Goal: Find specific page/section: Find specific page/section

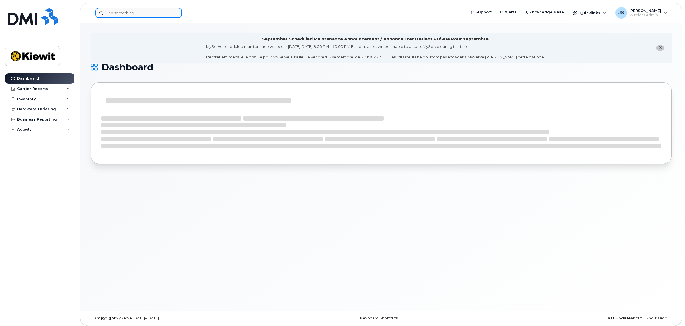
click at [147, 13] on input at bounding box center [138, 13] width 87 height 10
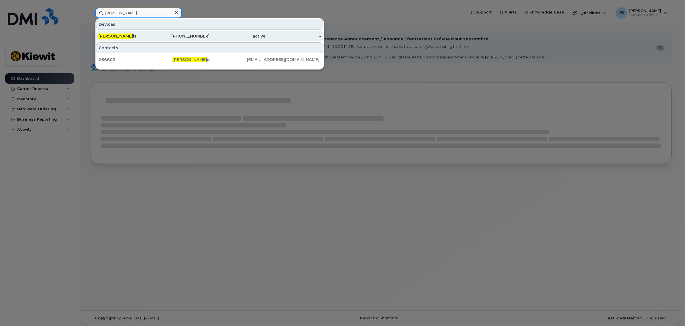
type input "[PERSON_NAME]"
click at [126, 32] on div "[PERSON_NAME] is" at bounding box center [126, 36] width 56 height 10
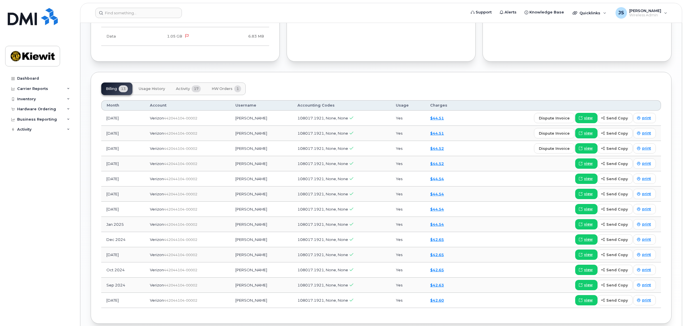
scroll to position [467, 0]
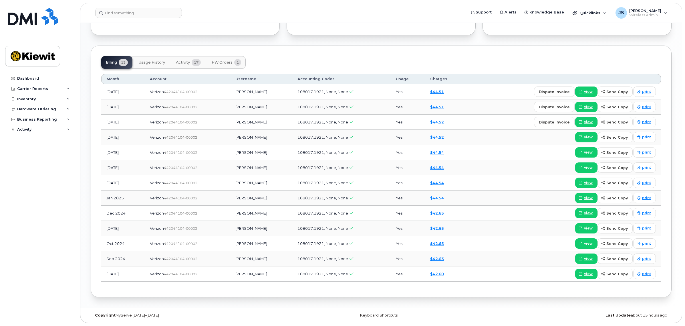
click at [184, 65] on button "Activity 17" at bounding box center [188, 62] width 34 height 13
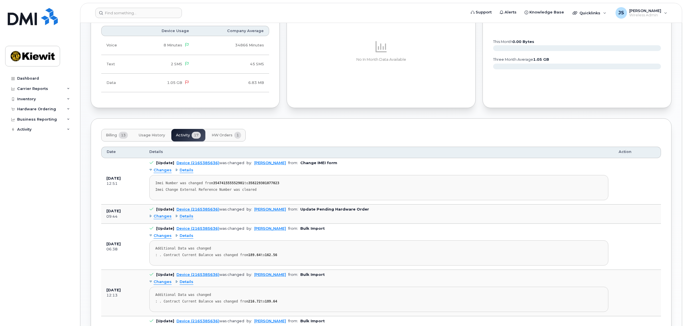
scroll to position [395, 0]
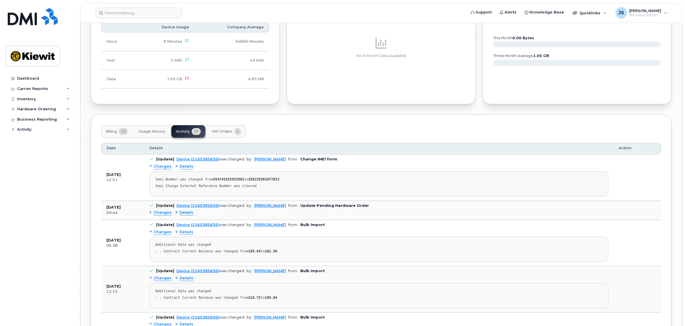
click at [188, 167] on span "Details" at bounding box center [187, 166] width 14 height 5
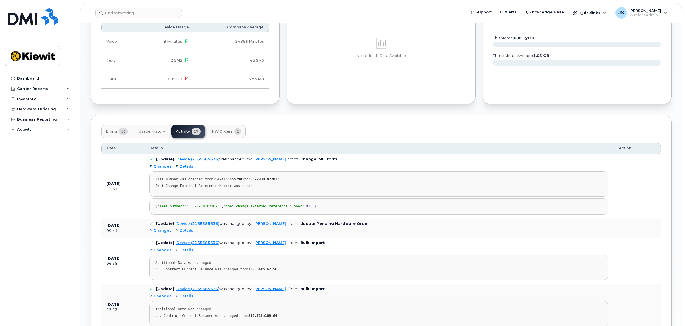
click at [188, 167] on span "Details" at bounding box center [187, 166] width 14 height 5
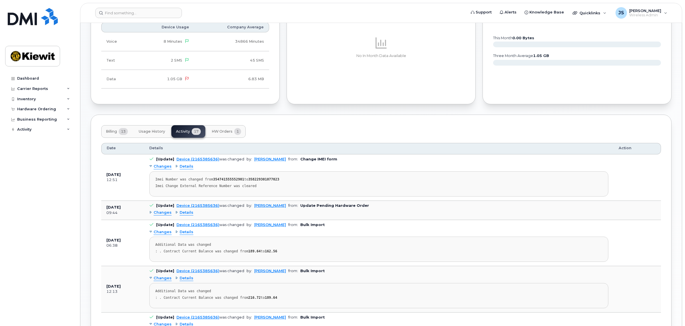
click at [225, 134] on span "HW Orders" at bounding box center [222, 131] width 21 height 5
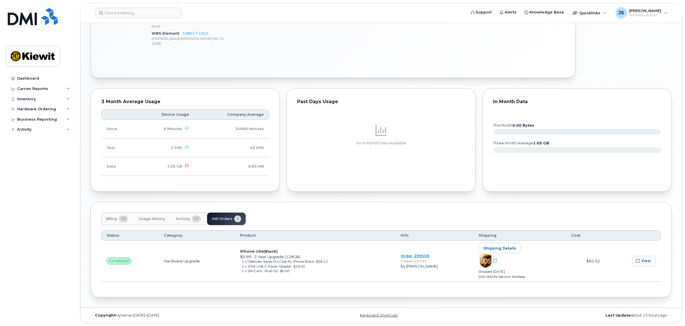
scroll to position [309, 0]
click at [186, 216] on span "Activity" at bounding box center [183, 218] width 14 height 5
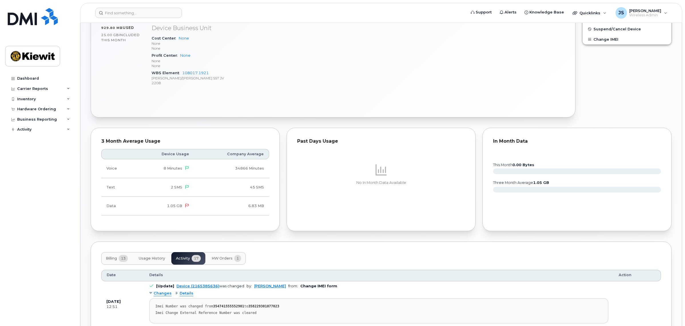
scroll to position [286, 0]
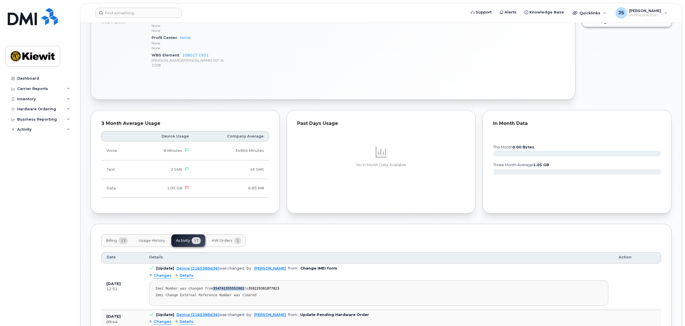
drag, startPoint x: 238, startPoint y: 289, endPoint x: 211, endPoint y: 288, distance: 27.8
click at [211, 288] on div "Imei Number was changed from 354741555552901 to 358229301077023" at bounding box center [378, 288] width 447 height 4
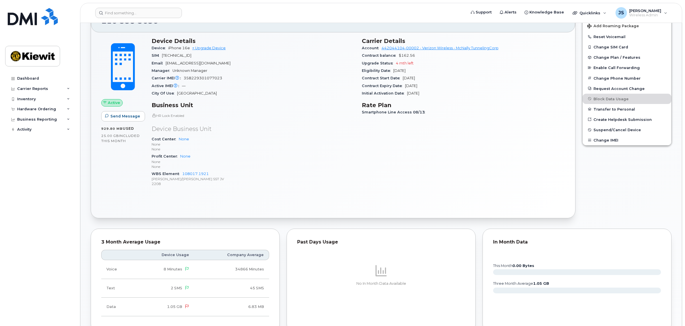
scroll to position [143, 0]
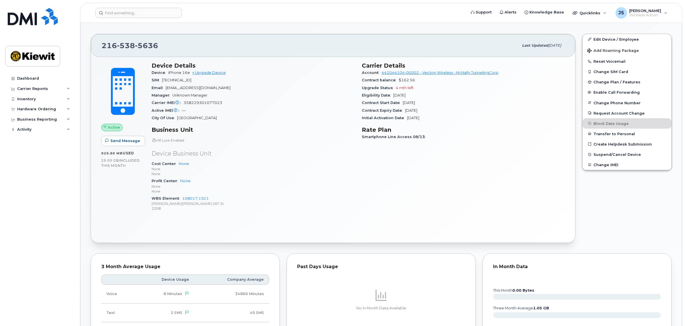
click at [217, 105] on span "358229301077023" at bounding box center [203, 102] width 39 height 4
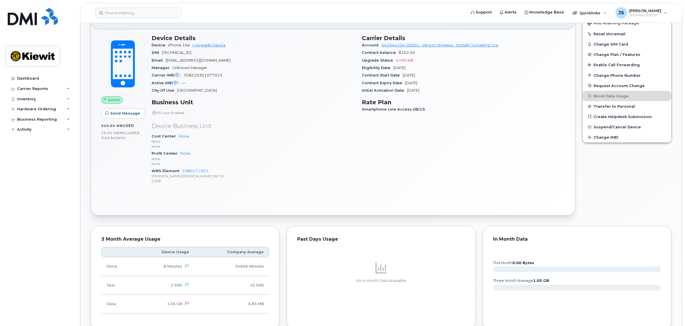
scroll to position [0, 0]
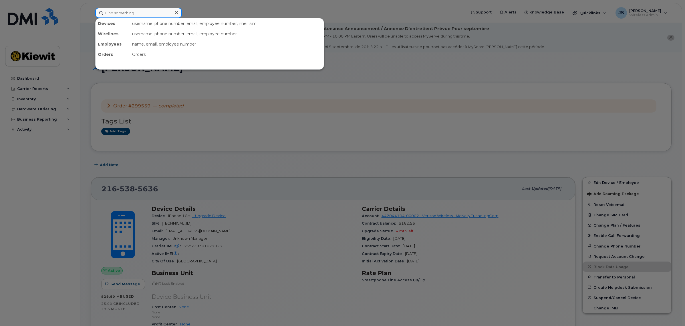
click at [116, 10] on input at bounding box center [138, 13] width 87 height 10
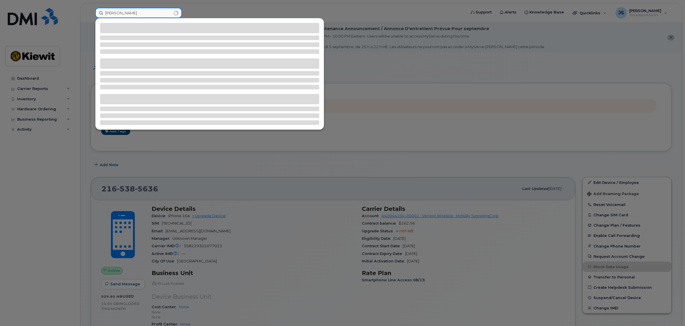
type input "tyler sa"
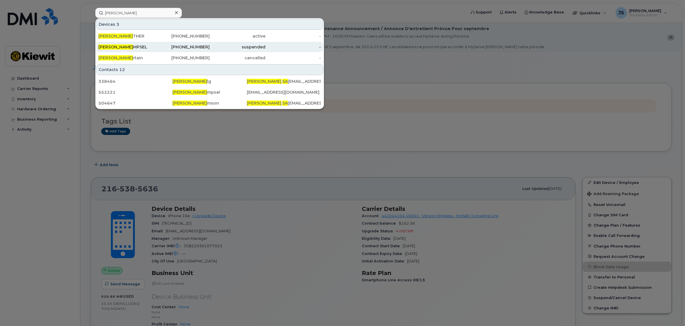
click at [127, 46] on div "TYLER SA MPSEL" at bounding box center [126, 47] width 56 height 6
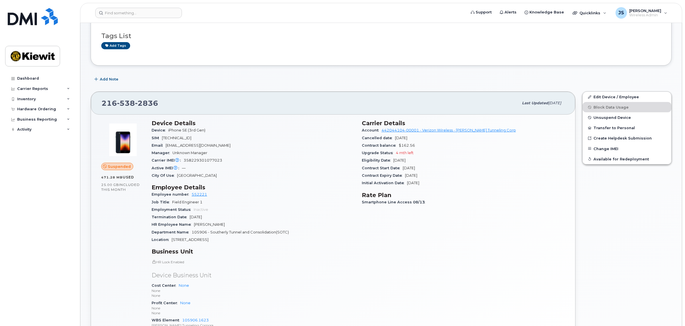
scroll to position [72, 0]
